Goal: Transaction & Acquisition: Purchase product/service

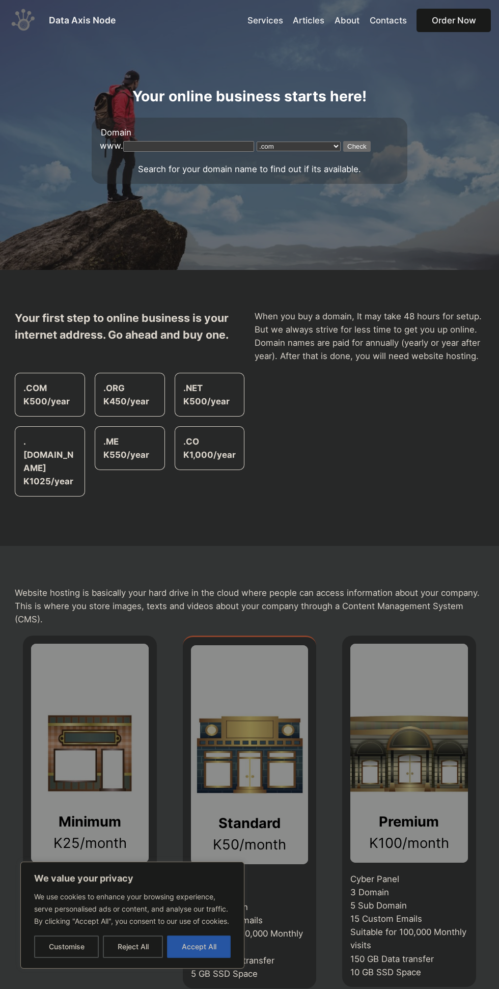
click at [206, 945] on button "Accept All" at bounding box center [199, 947] width 64 height 22
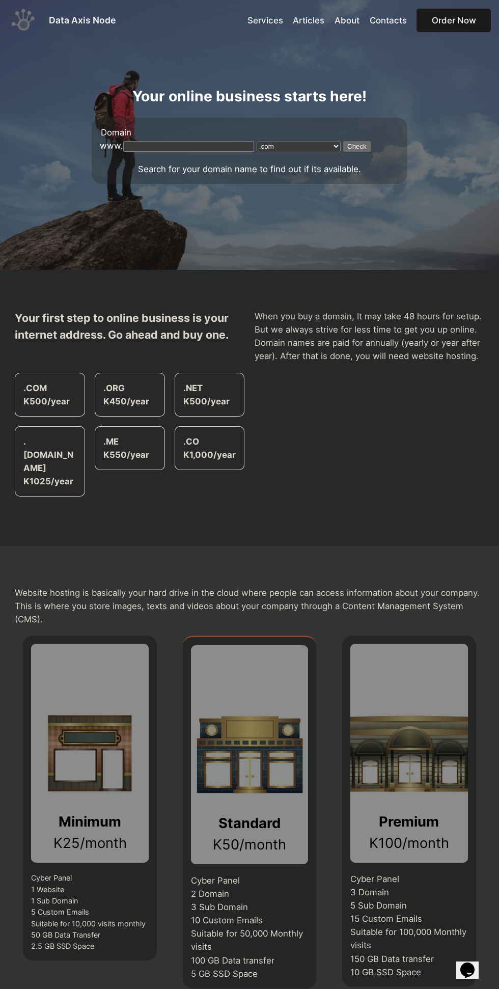
click at [173, 146] on input "text" at bounding box center [188, 146] width 131 height 11
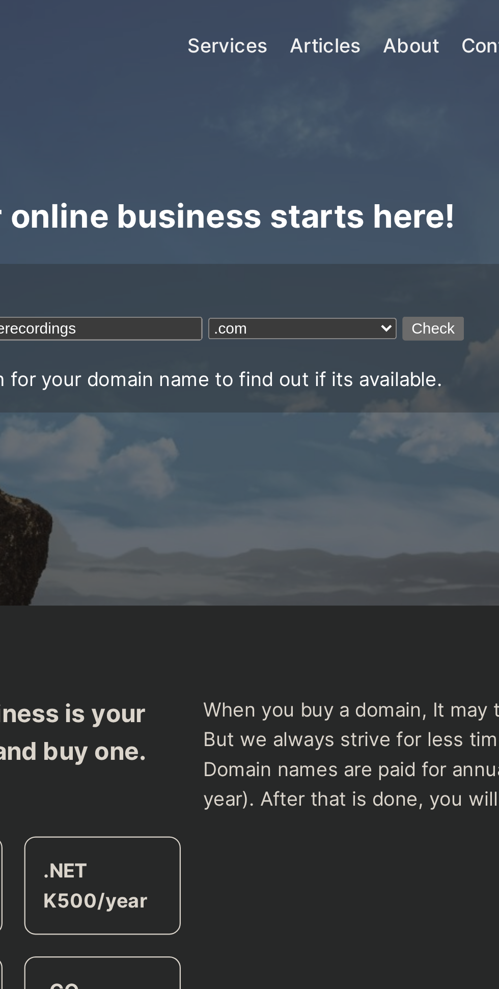
type input "moneyculturerecordings"
click at [343, 146] on input "Check" at bounding box center [357, 146] width 28 height 11
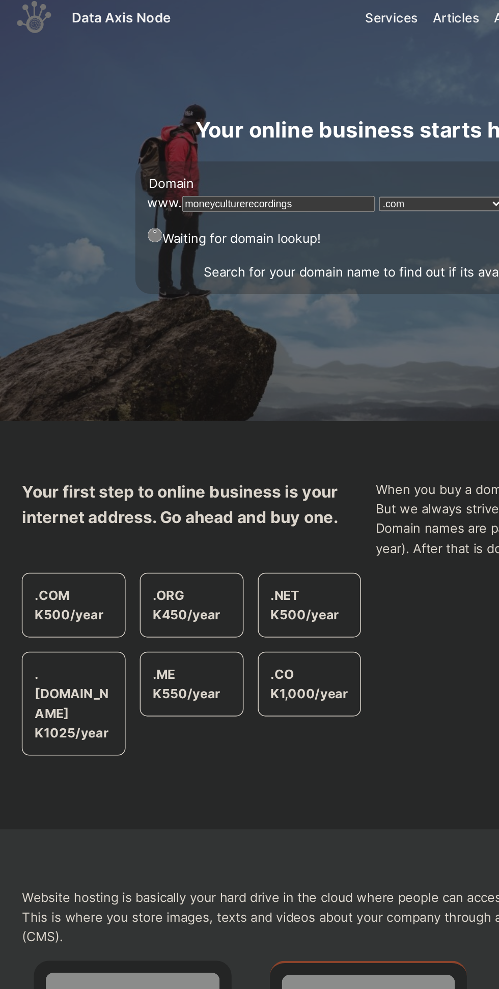
click at [281, 142] on select ".com .net .org .info .biz .us .uk .ca .tel .ie .it .li .no .cc .eu .nu .au .de …" at bounding box center [299, 147] width 84 height 10
click at [260, 142] on select ".com .net .org .info .biz .us .uk .ca .tel .ie .it .li .no .cc .eu .nu .au .de …" at bounding box center [299, 147] width 84 height 10
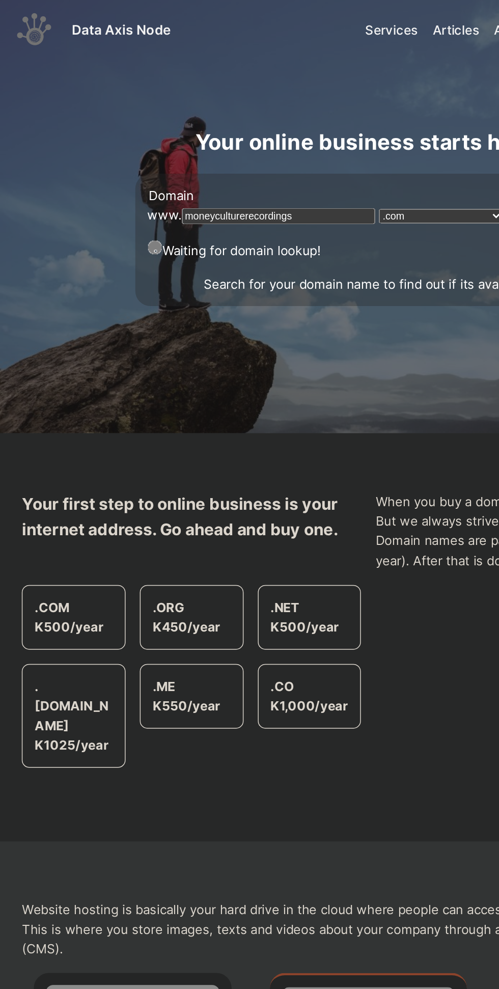
click at [60, 428] on p ".COM K500/year" at bounding box center [49, 418] width 53 height 26
click at [65, 430] on strong ".COM K500/year" at bounding box center [46, 417] width 46 height 23
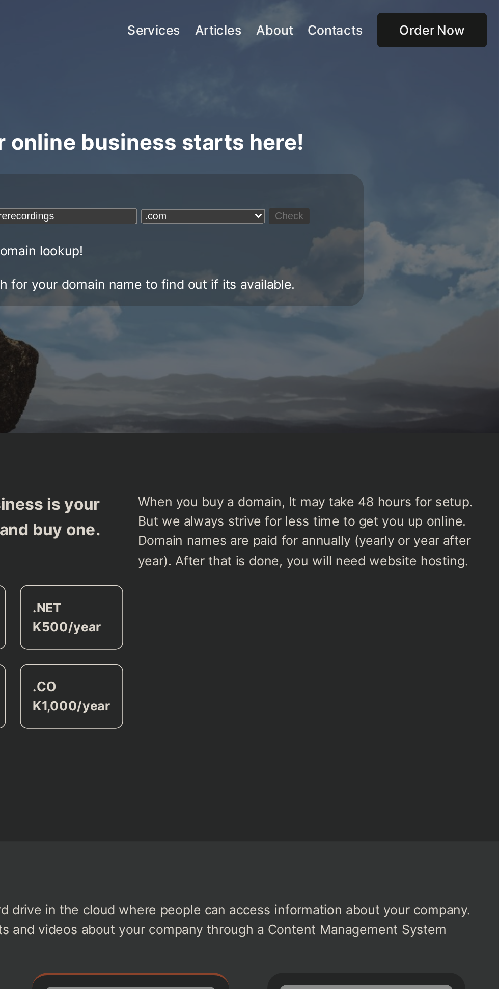
click at [455, 20] on link "Order Now" at bounding box center [454, 21] width 74 height 24
